Goal: Transaction & Acquisition: Purchase product/service

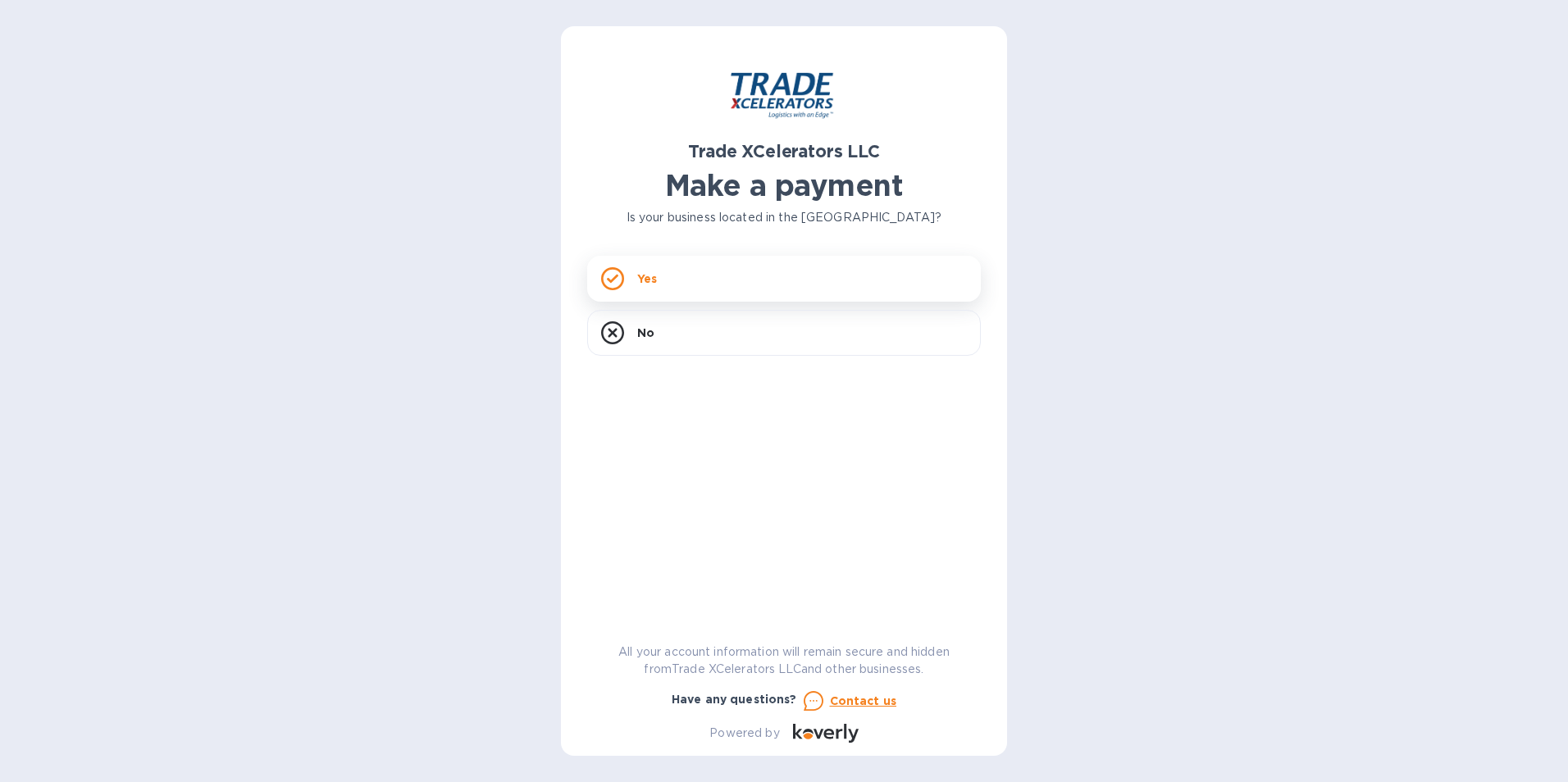
click at [741, 290] on div "Yes" at bounding box center [784, 279] width 394 height 46
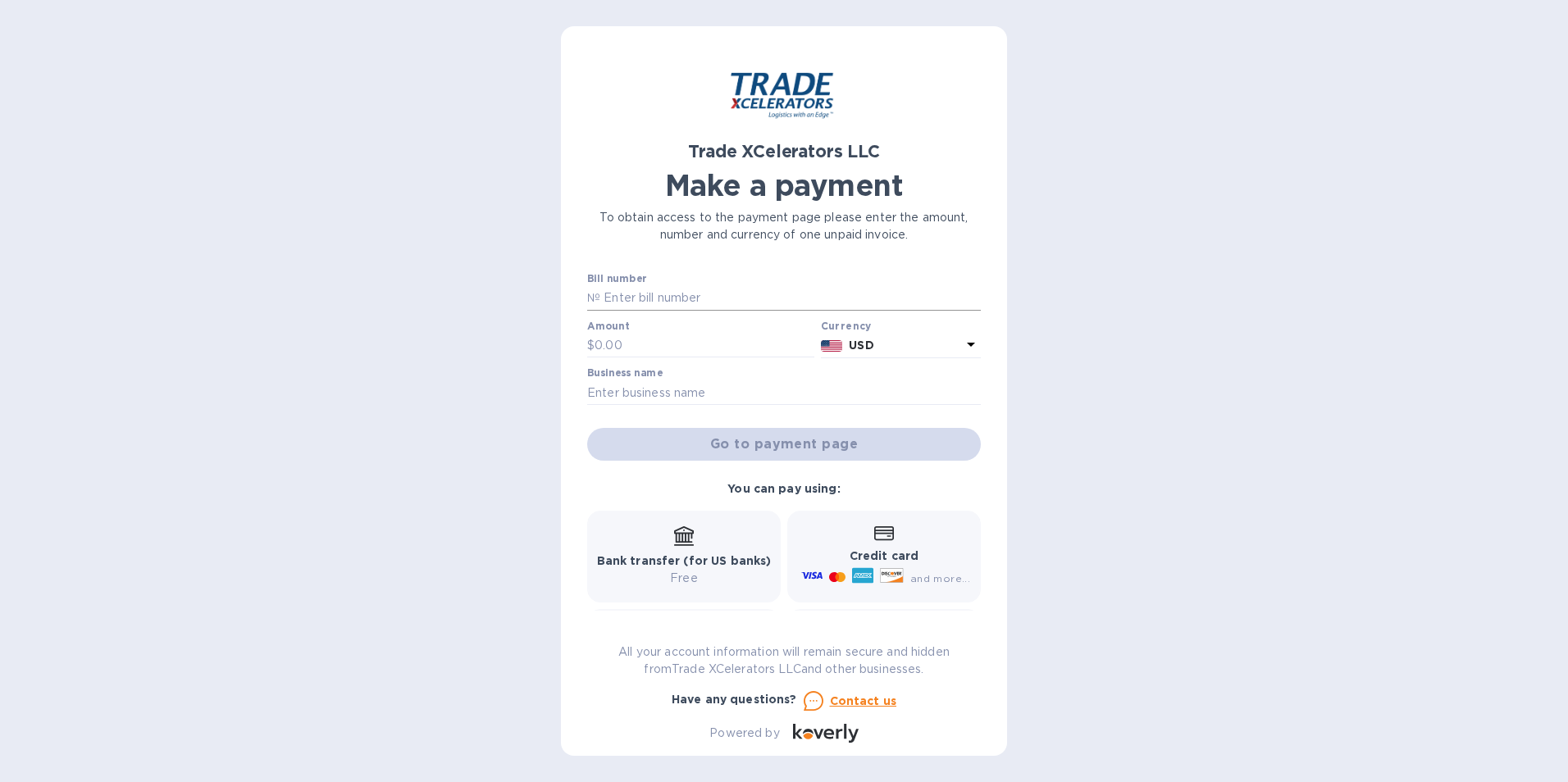
click at [651, 294] on input "text" at bounding box center [791, 298] width 381 height 25
paste input "1505175-1"
type input "1505175-1"
click at [657, 349] on input "text" at bounding box center [704, 346] width 219 height 25
type input "170"
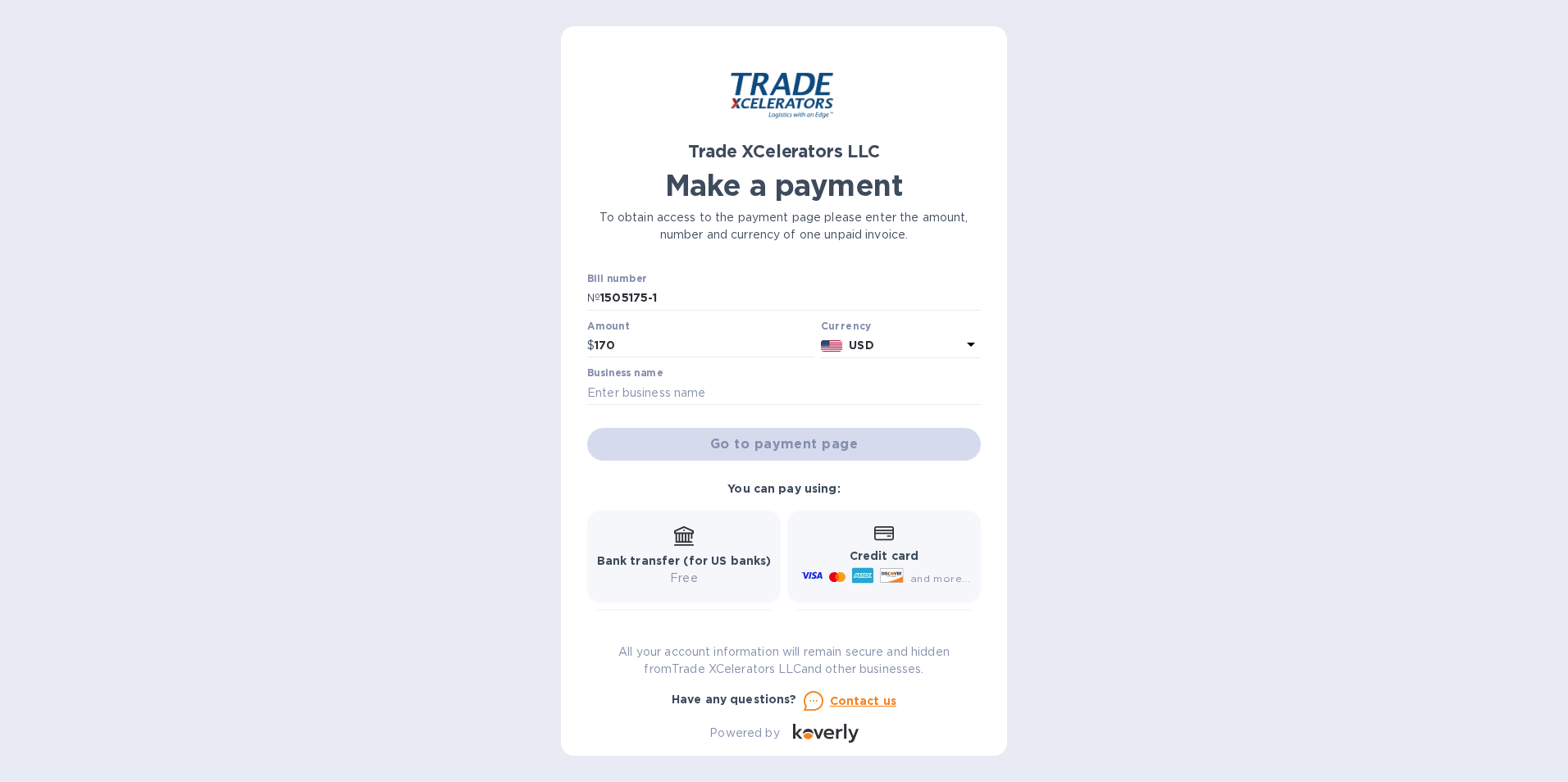
click at [1089, 360] on div "Trade XCelerators LLC Make a payment To obtain access to the payment page pleas…" at bounding box center [784, 391] width 1568 height 782
click at [665, 403] on input "text" at bounding box center [784, 393] width 394 height 25
type input "RBH TECHNIK USA LLC"
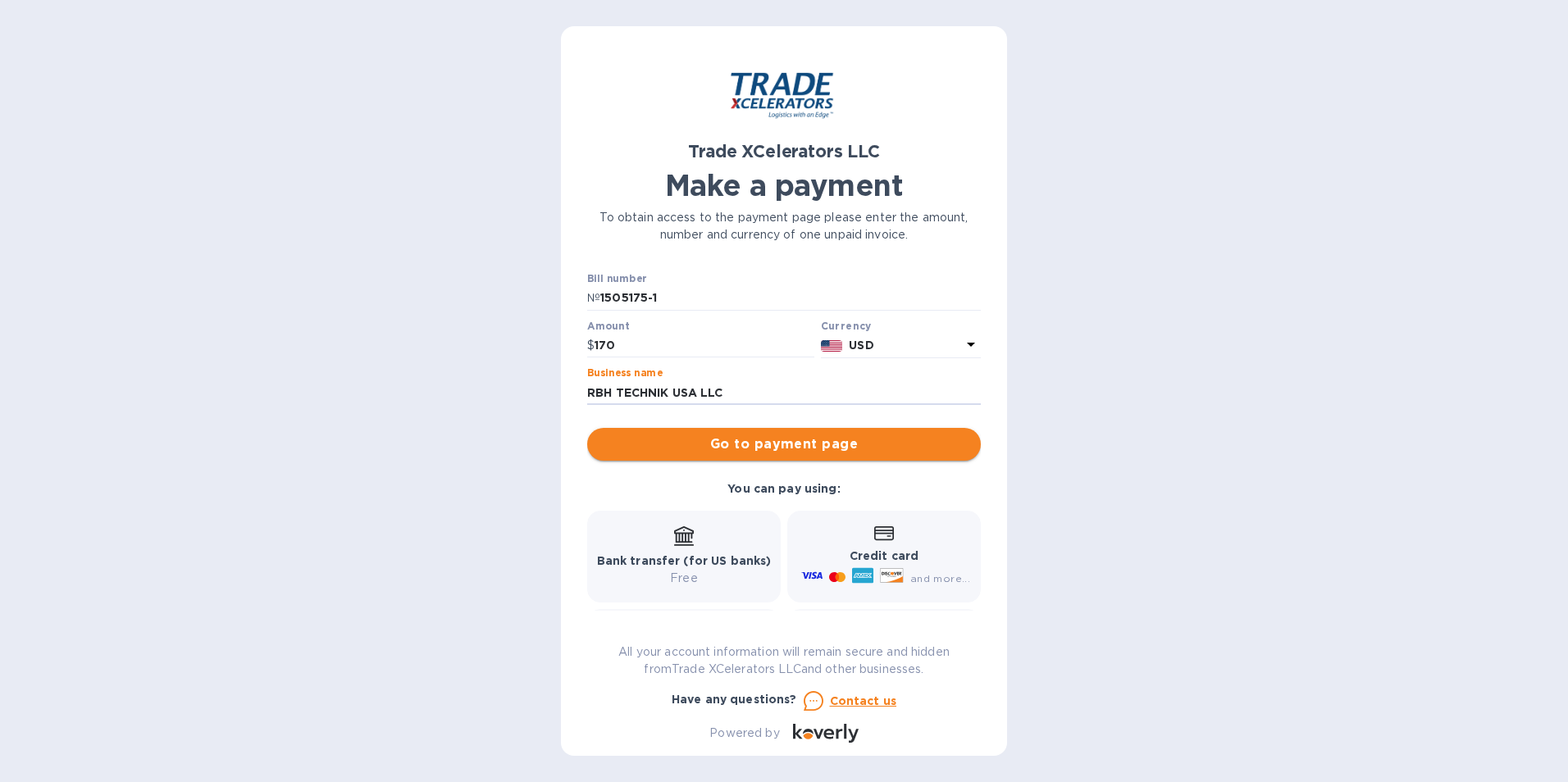
click at [728, 445] on span "Go to payment page" at bounding box center [784, 444] width 367 height 20
